Goal: Task Accomplishment & Management: Manage account settings

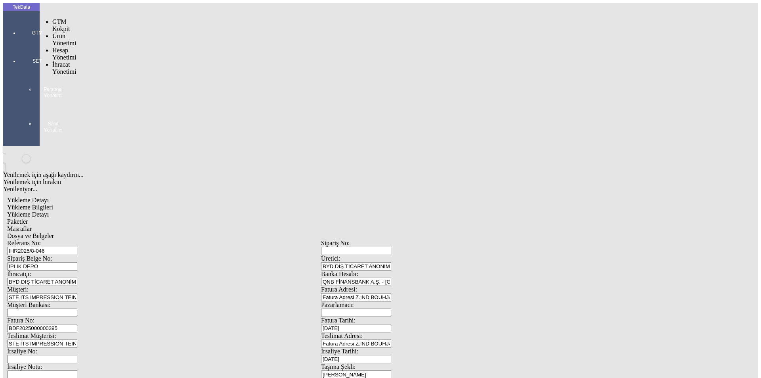
click at [19, 44] on div at bounding box center [37, 44] width 36 height 0
click at [68, 61] on span "İhracat Yönetimi" at bounding box center [64, 68] width 24 height 14
click at [121, 75] on span "Yüklemeler" at bounding box center [136, 78] width 30 height 7
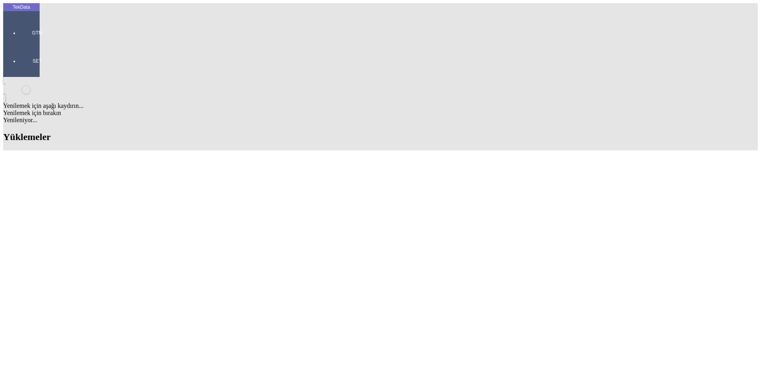
scroll to position [278, 0]
drag, startPoint x: 339, startPoint y: 141, endPoint x: 381, endPoint y: 141, distance: 41.6
copy td "IHR2025000000069"
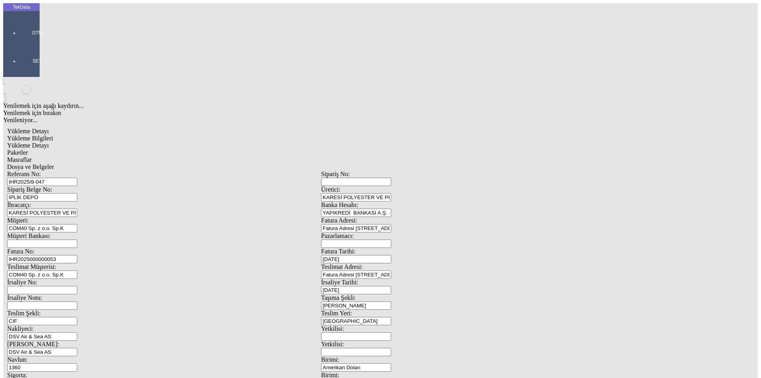
drag, startPoint x: 212, startPoint y: 132, endPoint x: 0, endPoint y: 131, distance: 211.8
click at [3, 131] on div "TekData GTM SET Yenilemek için aşağı kaydırın... Yenilemek için bırakın Yenilen…" at bounding box center [321, 313] width 636 height 621
paste input "69"
type input "IHR2025000000070"
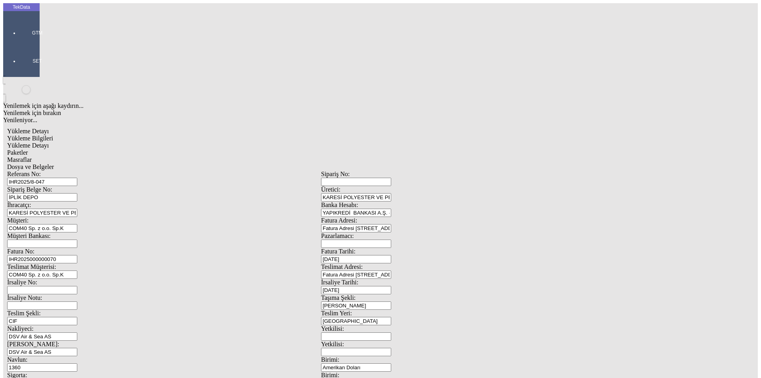
drag, startPoint x: 137, startPoint y: 307, endPoint x: 46, endPoint y: 306, distance: 90.8
click at [46, 306] on div "Referans No: [STREET_ADDRESS] DEPO Üretici: KARESİ POLYESTER VE PETROKİMYA SANA…" at bounding box center [321, 356] width 628 height 371
type input "19954.44"
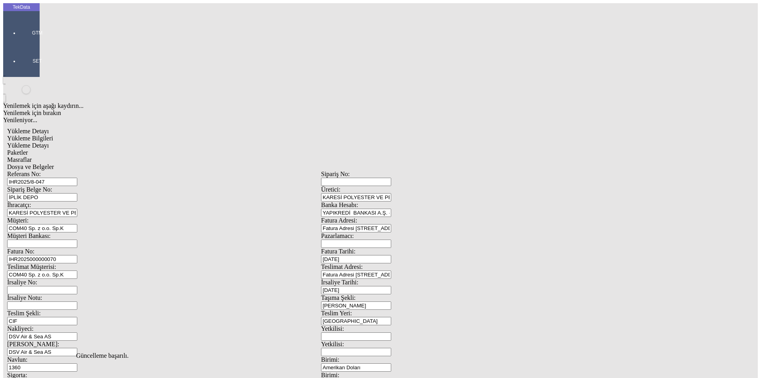
click at [49, 142] on span "Yükleme Detayı" at bounding box center [28, 145] width 42 height 7
drag, startPoint x: 122, startPoint y: 161, endPoint x: 69, endPoint y: 165, distance: 53.4
type input "21639.81"
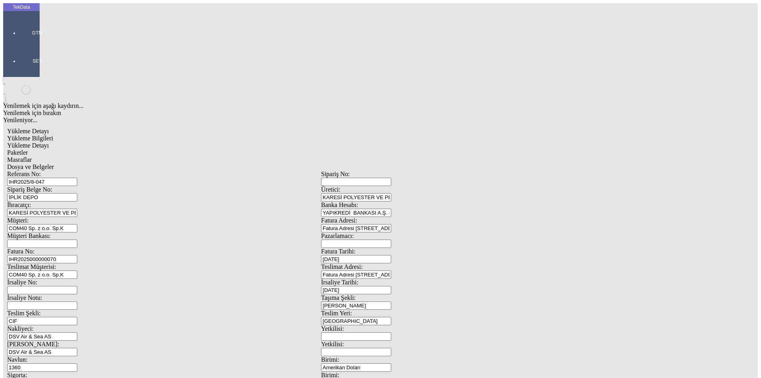
drag, startPoint x: 556, startPoint y: 84, endPoint x: 585, endPoint y: 90, distance: 28.9
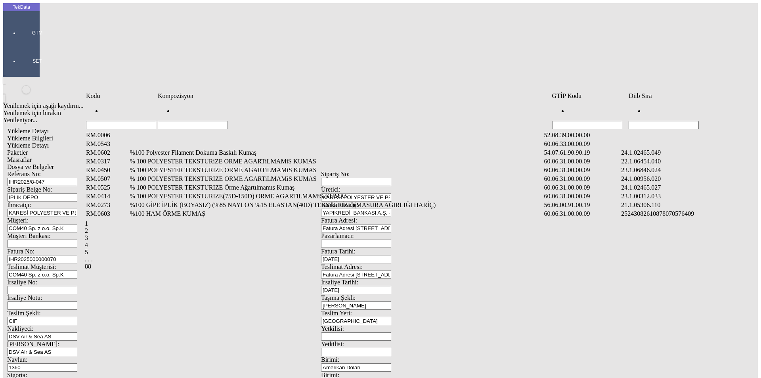
click at [696, 121] on input "Hücreyi Filtrele" at bounding box center [664, 125] width 70 height 8
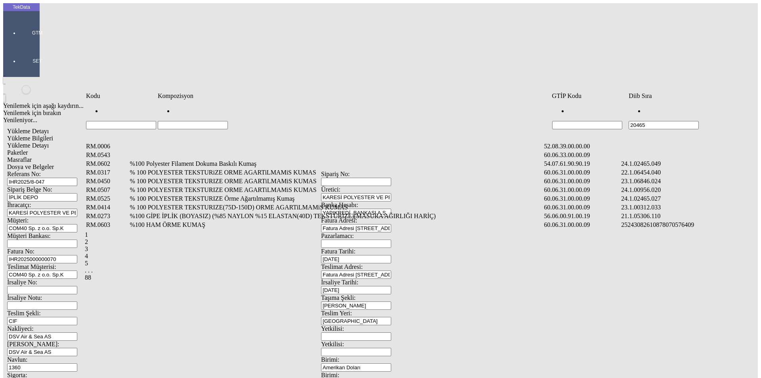
type input "20465"
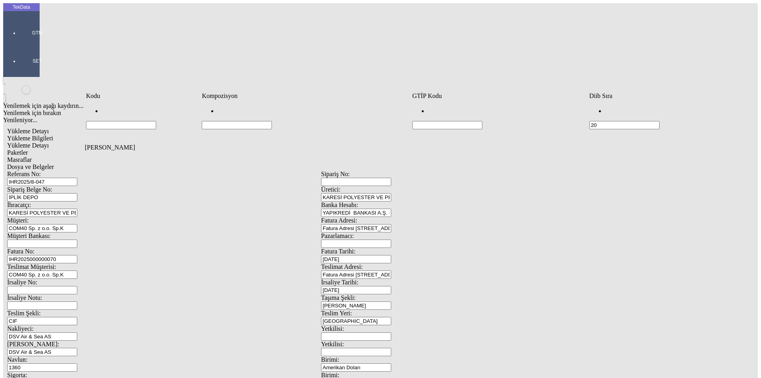
type input "2"
type input "2465.007"
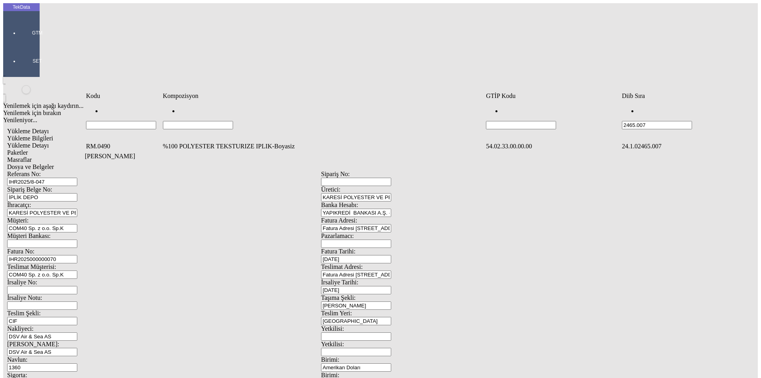
click at [216, 142] on td "%100 POLYESTER TEKSTURIZE IPLIK-Boyasiz" at bounding box center [324, 146] width 322 height 8
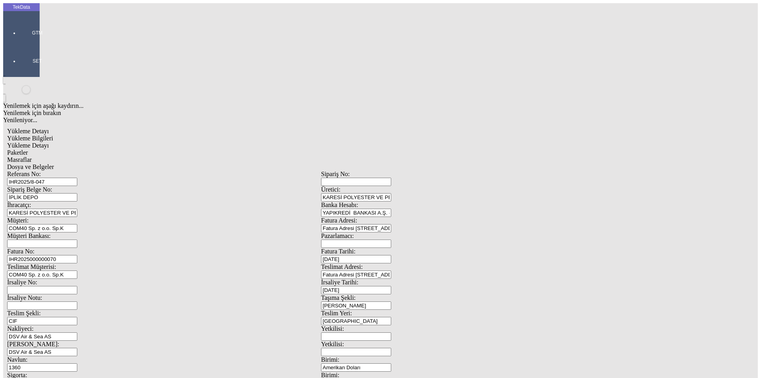
type input "20388"
click at [451, 144] on div "Kg" at bounding box center [589, 147] width 314 height 7
type input "Kg"
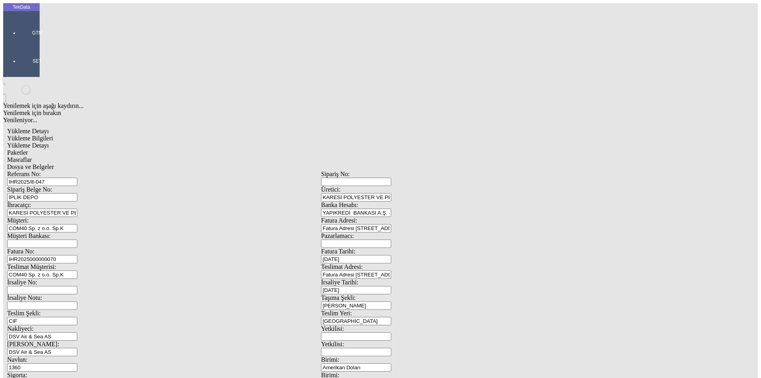
type input "1.65"
click at [451, 166] on div "Amerikan Doları" at bounding box center [589, 169] width 314 height 7
type input "Amerikan Doları"
type input "20388"
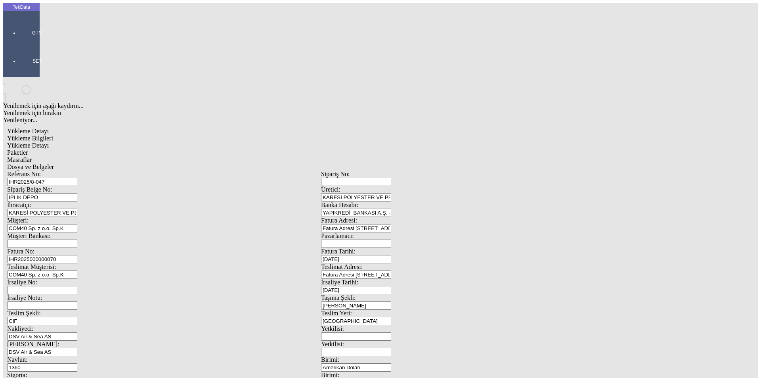
type input "22120.94"
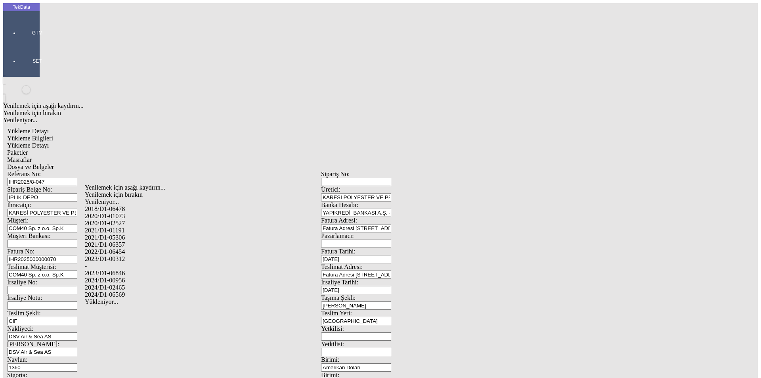
click at [144, 284] on div "2024/D1-02465" at bounding box center [239, 287] width 308 height 7
type input "2024/D1-02465"
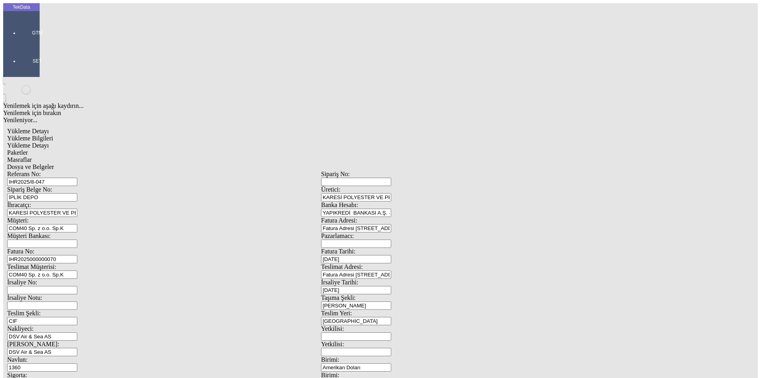
click at [28, 149] on span "Paketler" at bounding box center [17, 152] width 21 height 7
click at [98, 148] on div "Palet" at bounding box center [235, 151] width 315 height 7
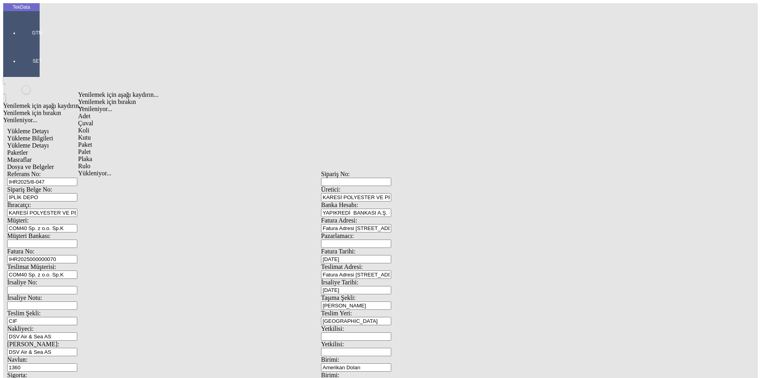
type input "Palet"
type input "40"
click at [49, 142] on span "Yükleme Detayı" at bounding box center [28, 145] width 42 height 7
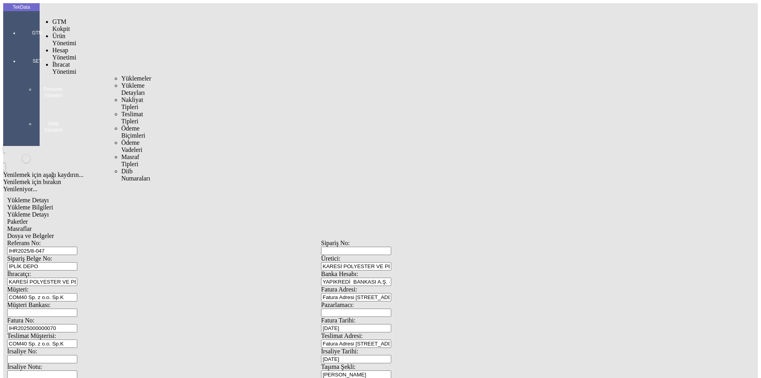
click at [59, 61] on span "İhracat Yönetimi" at bounding box center [64, 68] width 24 height 14
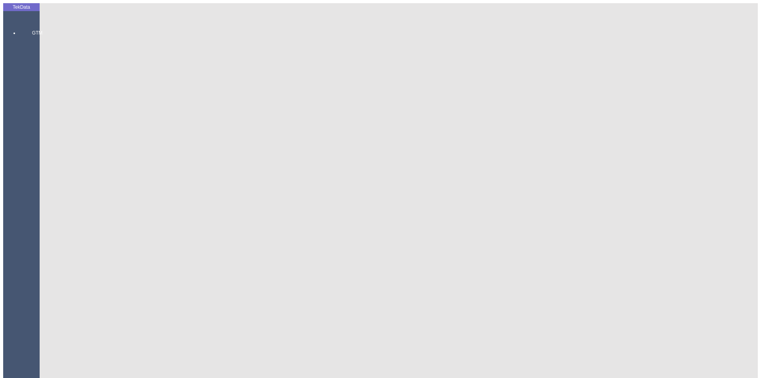
drag, startPoint x: 136, startPoint y: 309, endPoint x: 43, endPoint y: 305, distance: 92.9
type input "40360.56"
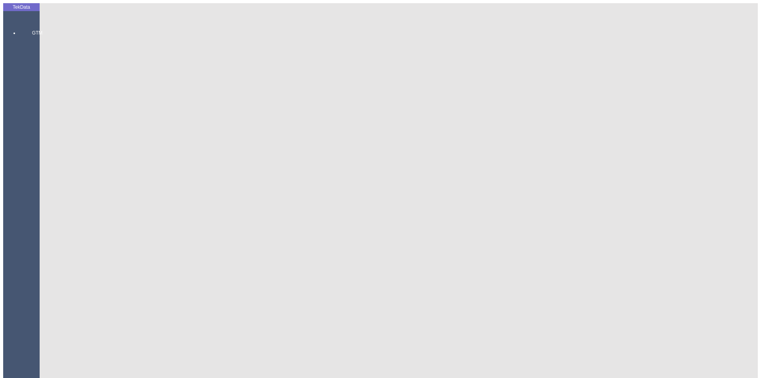
drag, startPoint x: 435, startPoint y: 300, endPoint x: 304, endPoint y: 301, distance: 130.9
type input "43760.75"
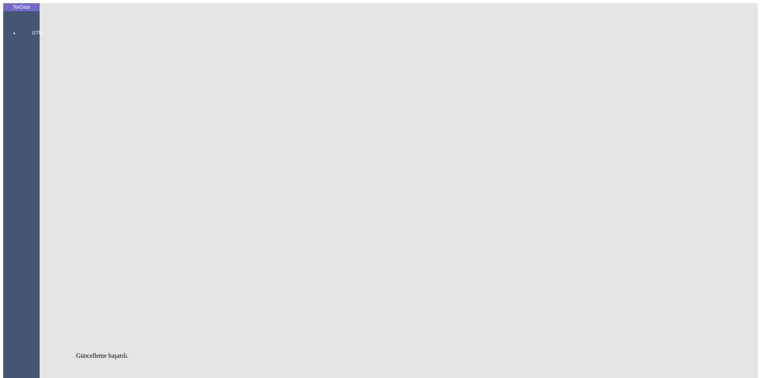
drag, startPoint x: 172, startPoint y: 35, endPoint x: 178, endPoint y: 42, distance: 9.4
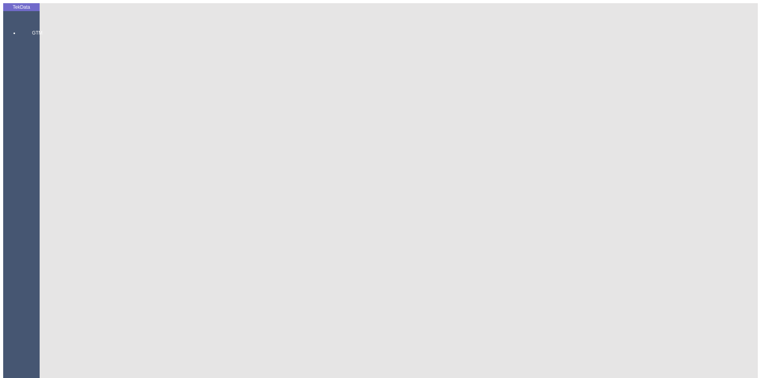
drag, startPoint x: 478, startPoint y: 133, endPoint x: 332, endPoint y: 130, distance: 146.0
type input "[DATE]"
drag, startPoint x: 462, startPoint y: 162, endPoint x: 396, endPoint y: 167, distance: 66.1
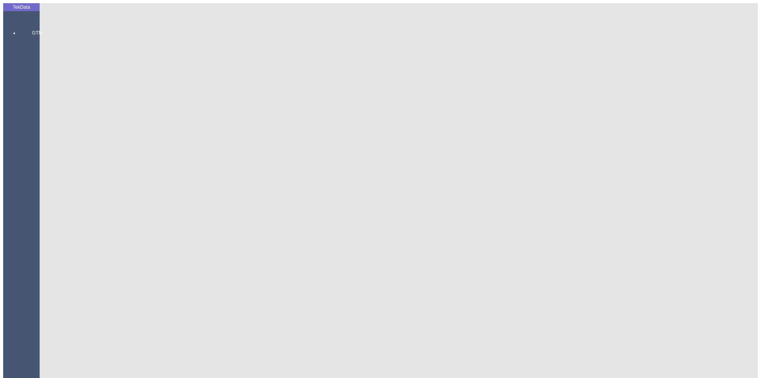
type input "[DATE]"
drag, startPoint x: 139, startPoint y: 271, endPoint x: 23, endPoint y: 274, distance: 115.9
type input "[DATE]"
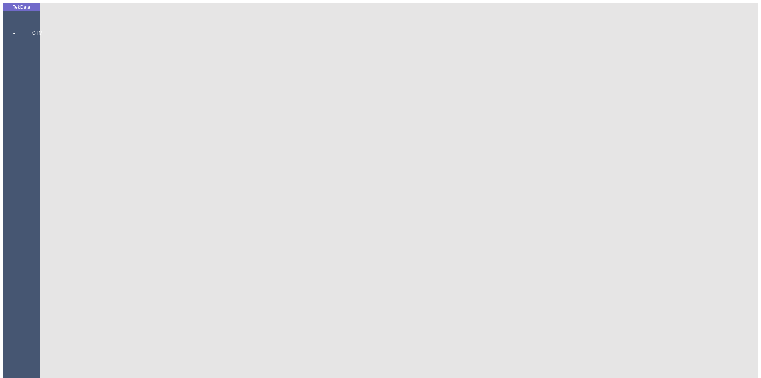
drag, startPoint x: 158, startPoint y: 341, endPoint x: 21, endPoint y: 344, distance: 137.6
type input "[DATE]"
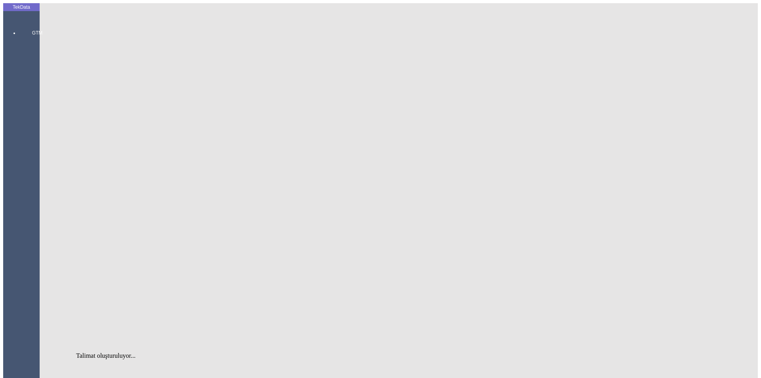
drag, startPoint x: 158, startPoint y: 58, endPoint x: 58, endPoint y: 58, distance: 99.9
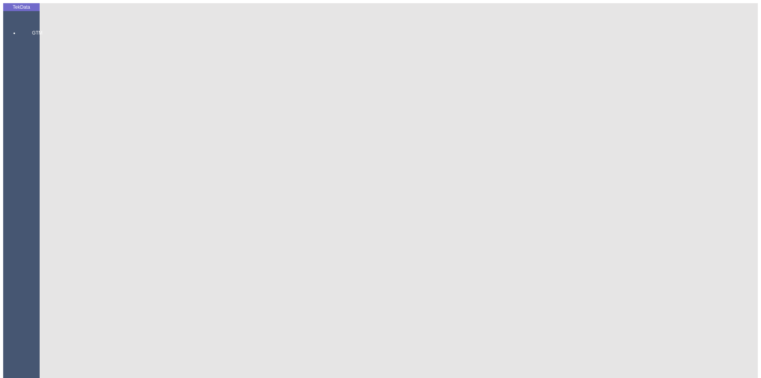
drag, startPoint x: 163, startPoint y: 131, endPoint x: 69, endPoint y: 130, distance: 94.4
drag, startPoint x: 480, startPoint y: 301, endPoint x: 423, endPoint y: 305, distance: 57.2
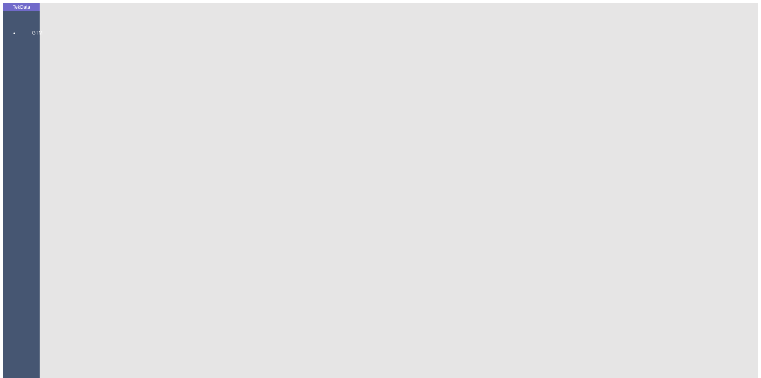
drag, startPoint x: 428, startPoint y: 302, endPoint x: 392, endPoint y: 304, distance: 35.8
type input "43625.41"
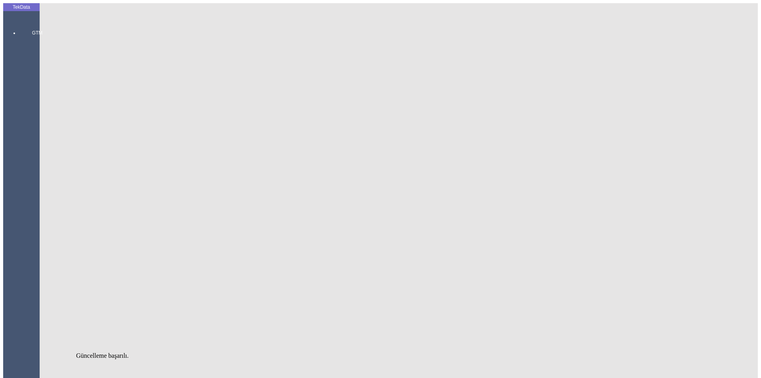
type input "2024/D1-02465"
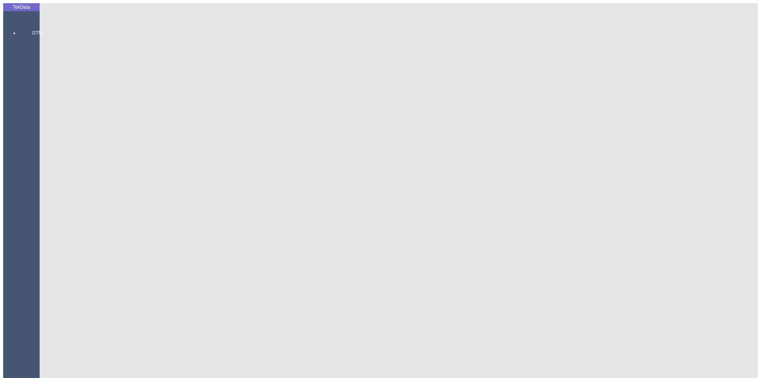
type input "21985.6"
drag, startPoint x: 706, startPoint y: 127, endPoint x: 715, endPoint y: 127, distance: 8.3
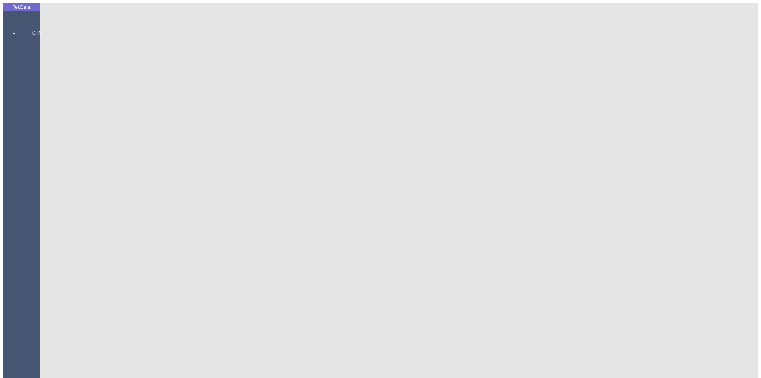
drag, startPoint x: 137, startPoint y: 239, endPoint x: 84, endPoint y: 238, distance: 53.2
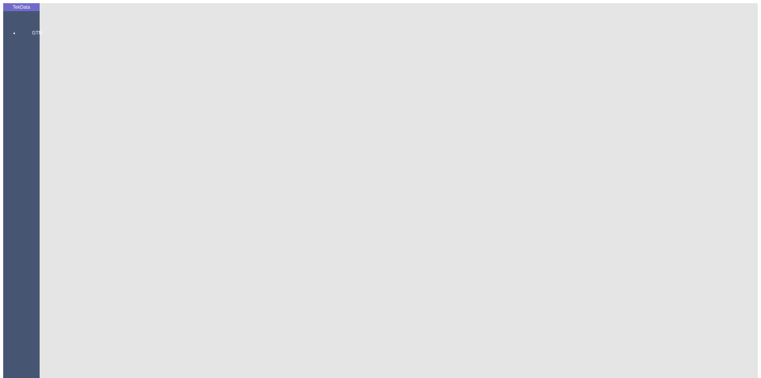
type input "2600"
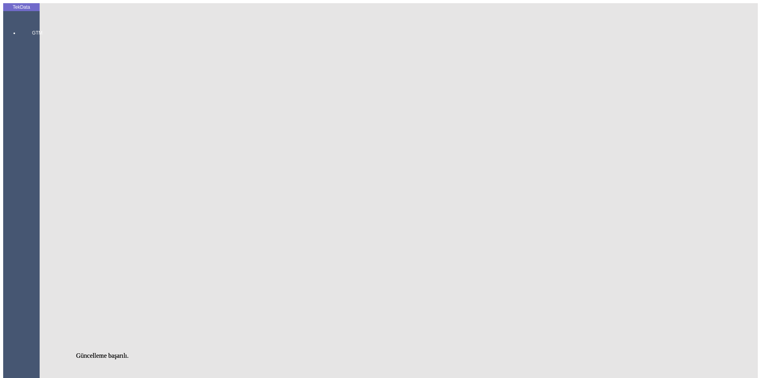
drag, startPoint x: 126, startPoint y: 180, endPoint x: 31, endPoint y: 184, distance: 94.5
type input "70"
